Goal: Use online tool/utility: Utilize a website feature to perform a specific function

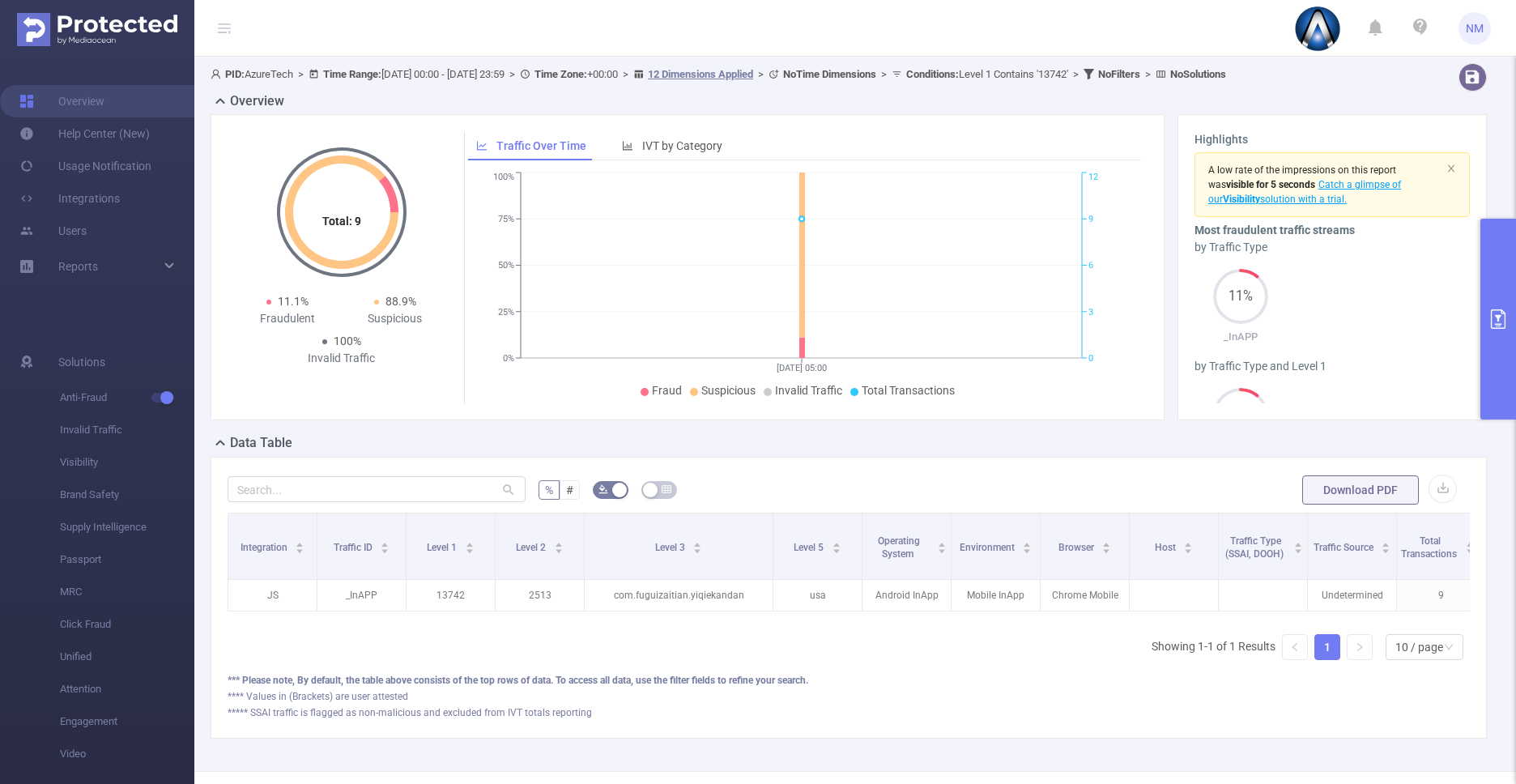
scroll to position [0, 299]
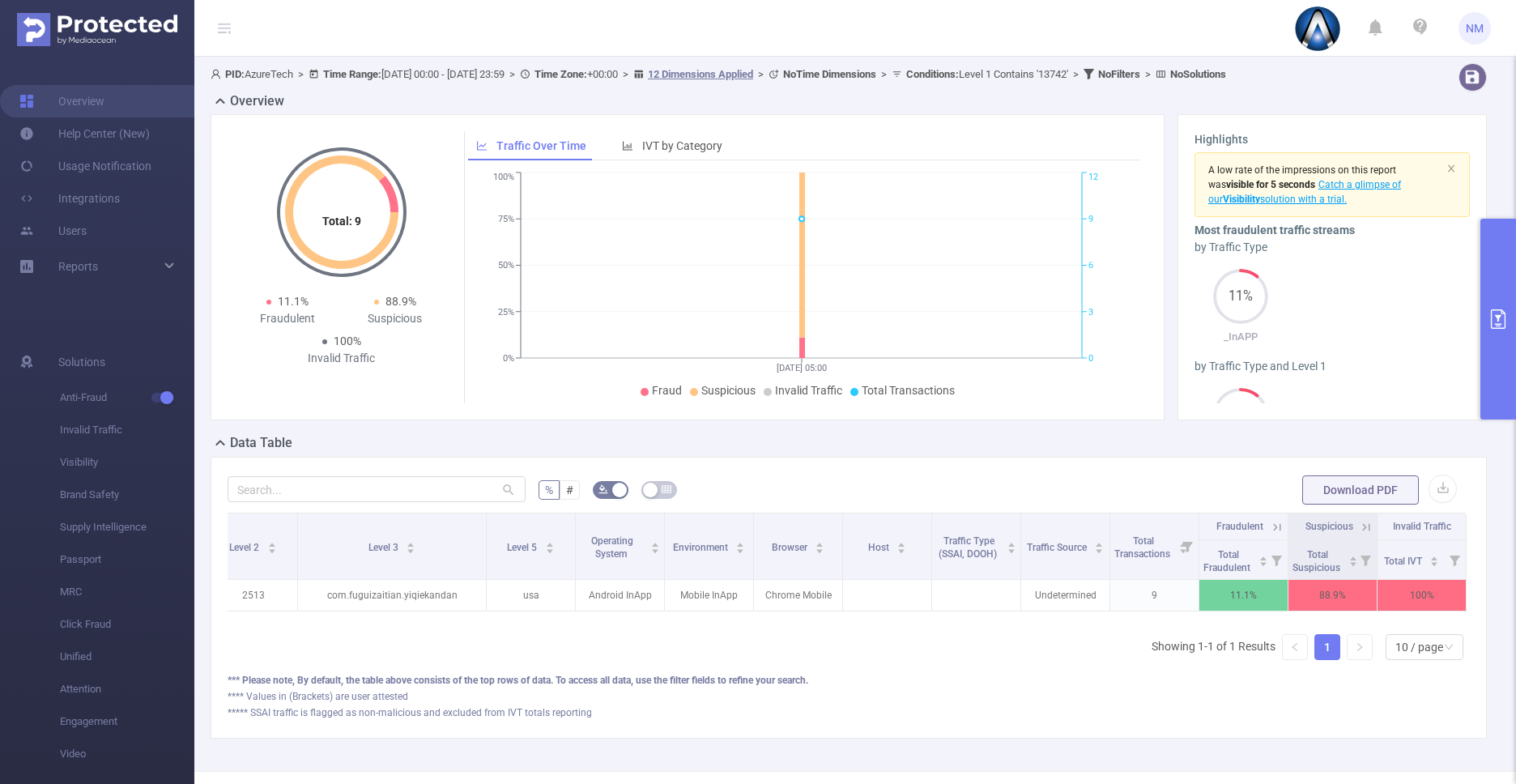
click at [1502, 360] on button "primary" at bounding box center [1498, 319] width 36 height 201
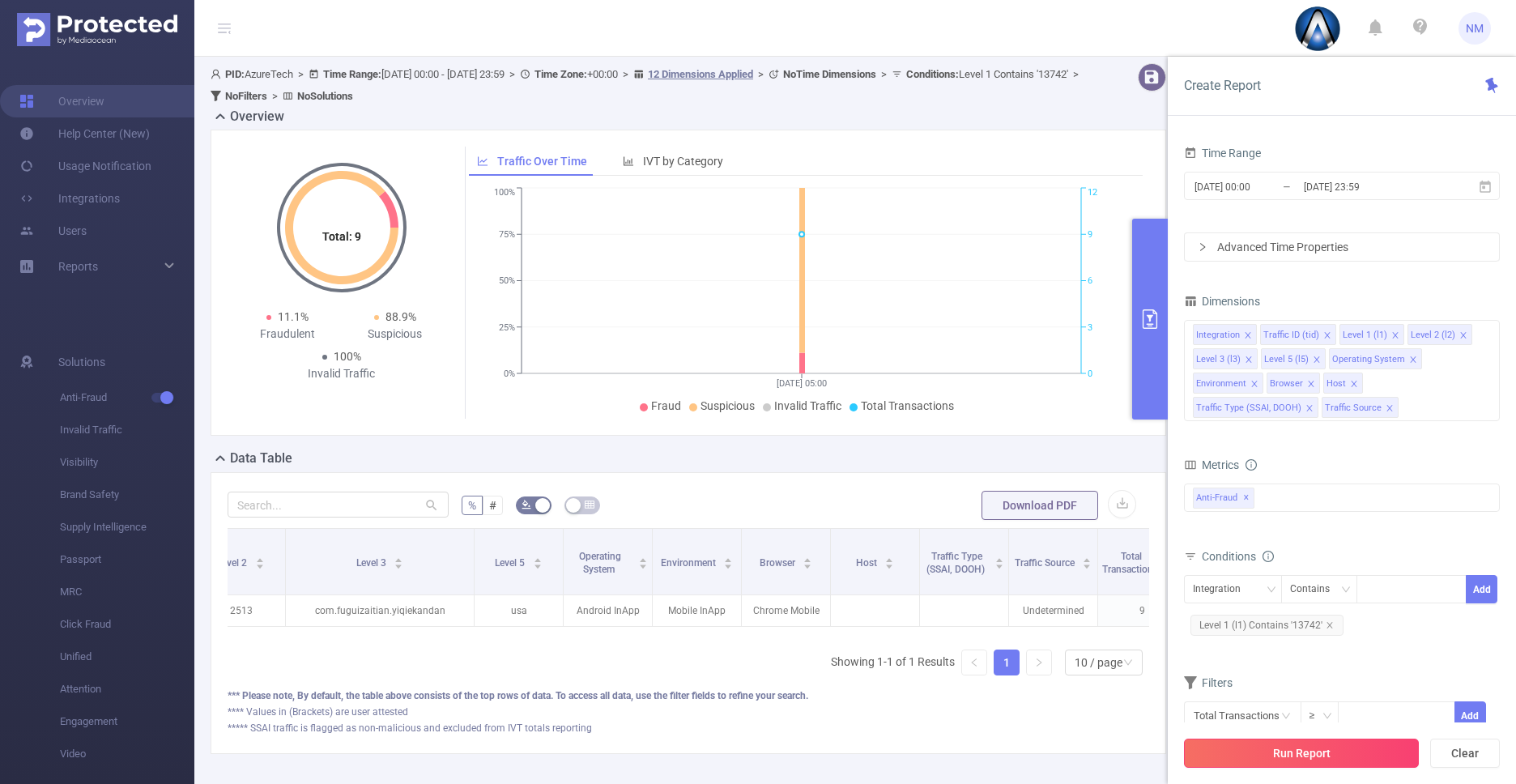
click at [1329, 757] on button "Run Report" at bounding box center [1301, 754] width 235 height 29
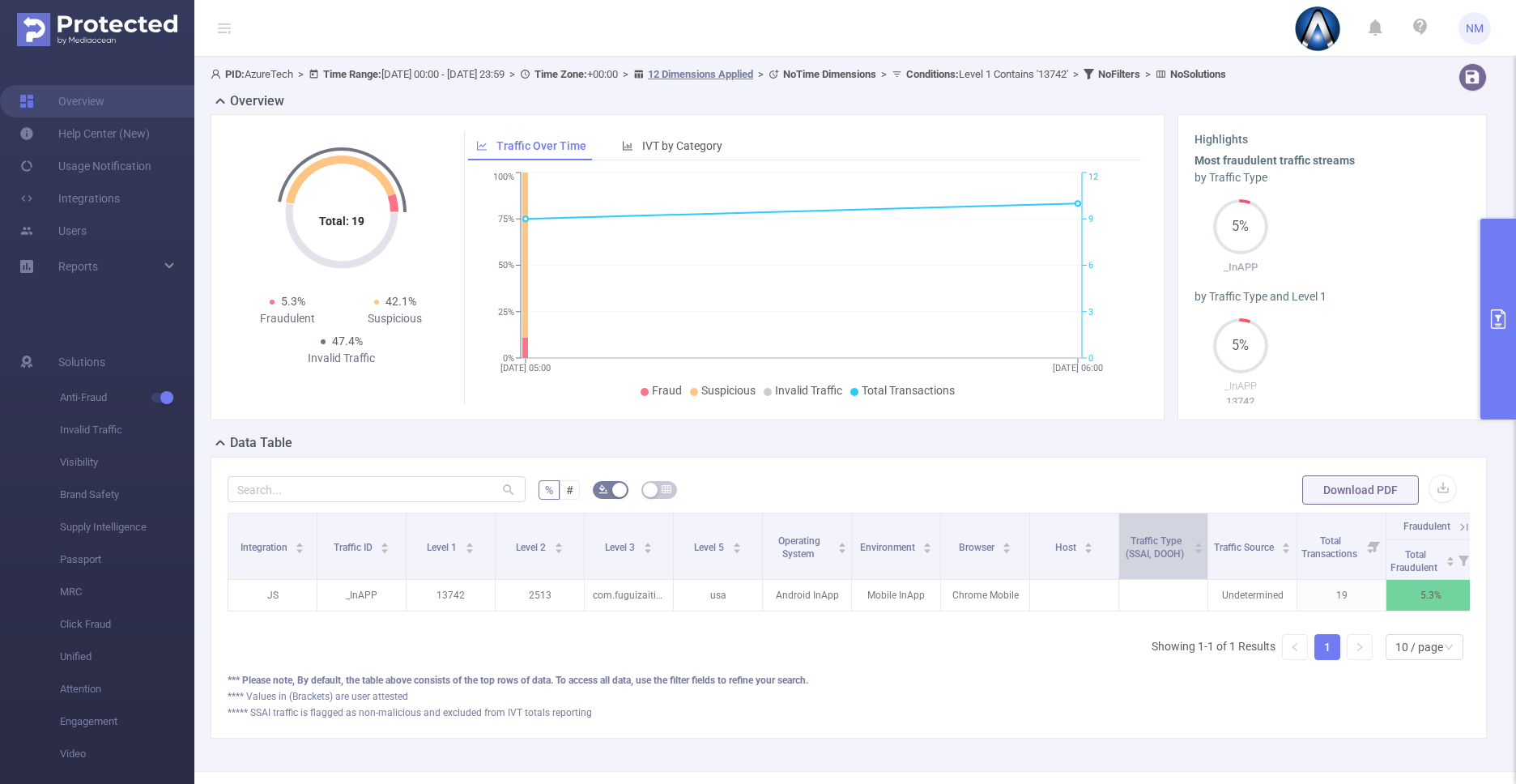
scroll to position [0, 199]
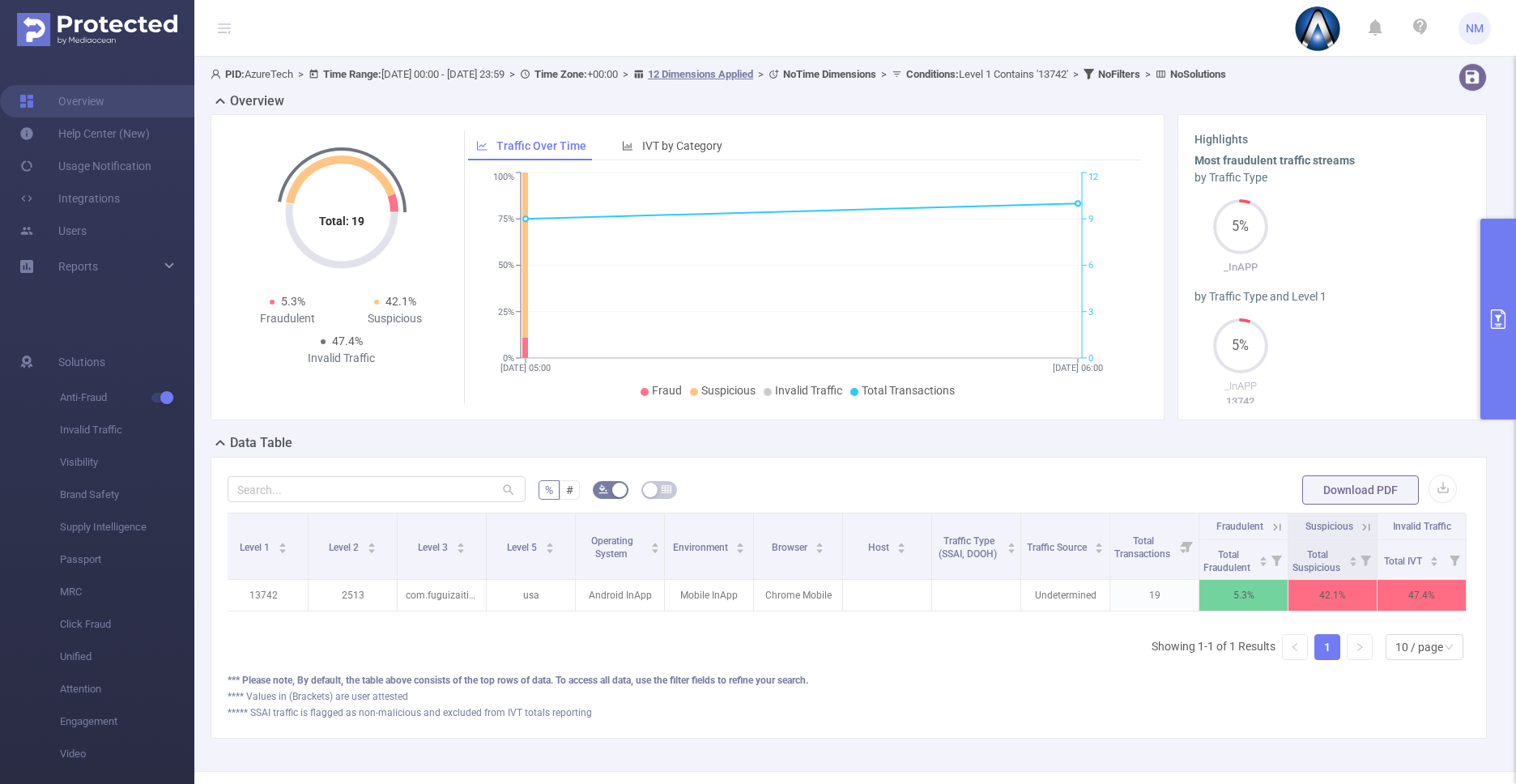
click at [1499, 362] on button "primary" at bounding box center [1498, 319] width 36 height 201
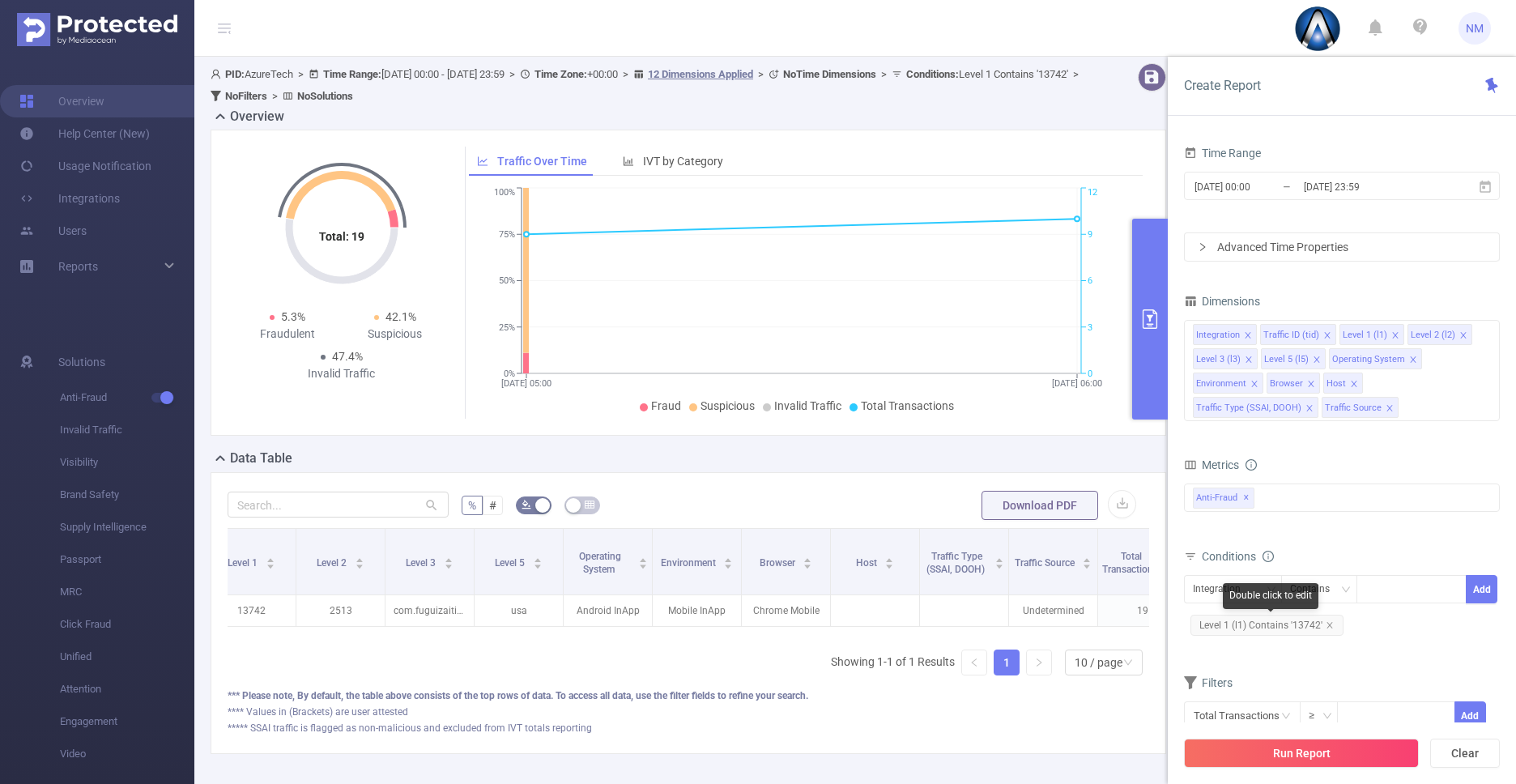
click at [1286, 626] on span "Level 1 (l1) Contains '13742'" at bounding box center [1267, 625] width 153 height 21
click at [1409, 593] on icon "icon: close" at bounding box center [1409, 590] width 8 height 8
click at [1409, 593] on div "13742" at bounding box center [1412, 589] width 94 height 27
paste input "13736"
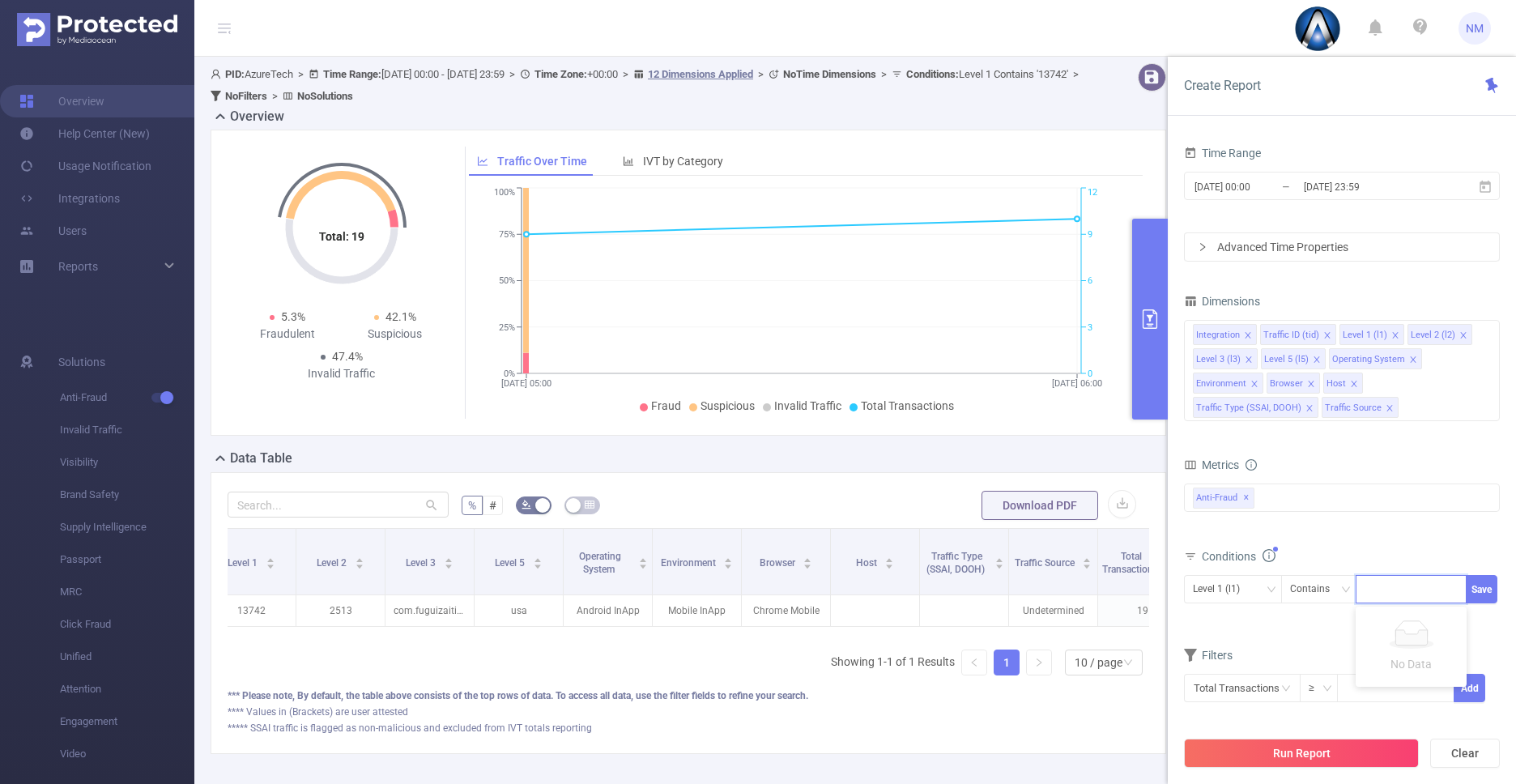
type input "13736"
click at [1338, 755] on button "Run Report" at bounding box center [1301, 754] width 235 height 29
